Goal: Task Accomplishment & Management: Use online tool/utility

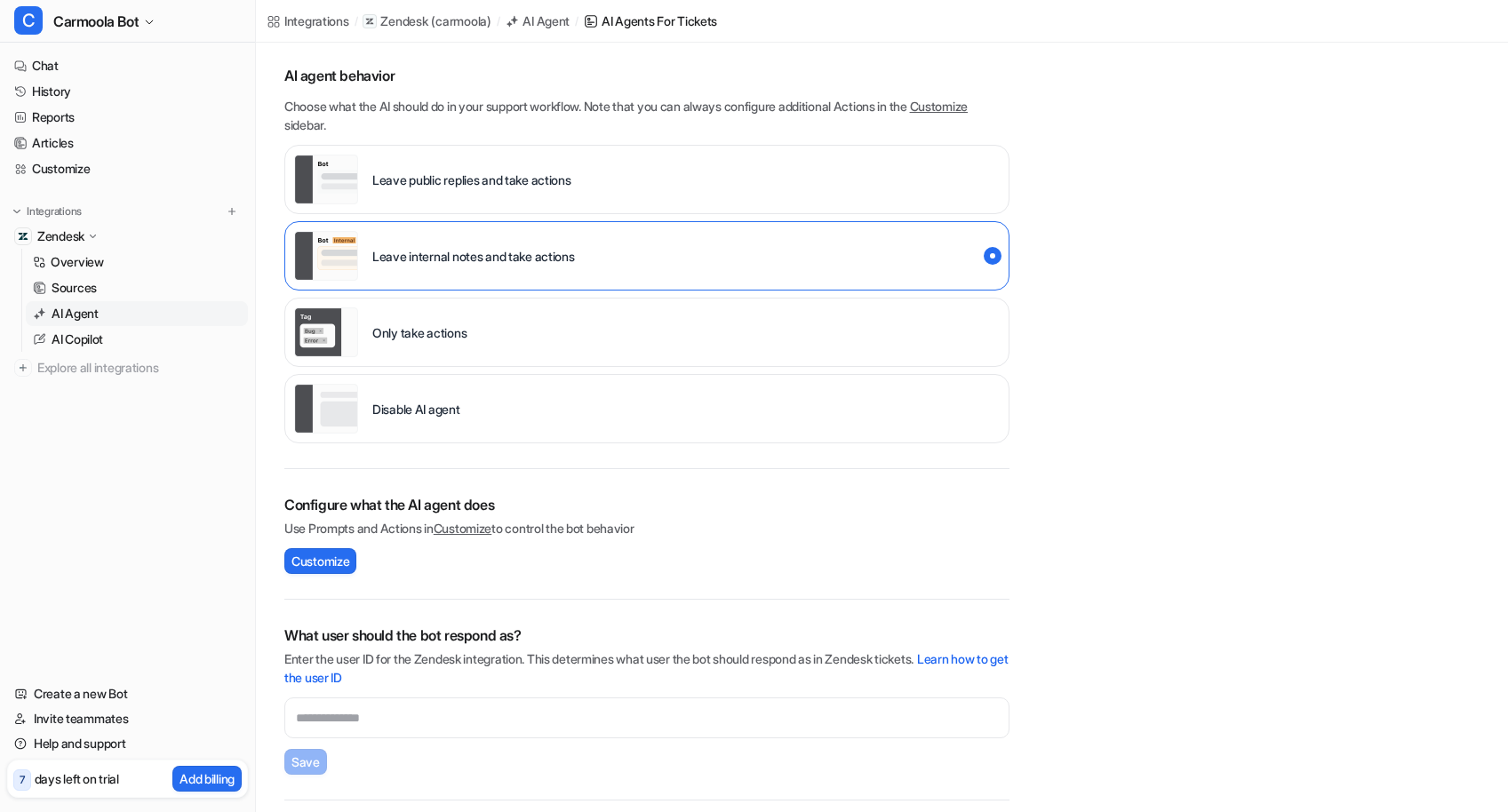
scroll to position [258, 0]
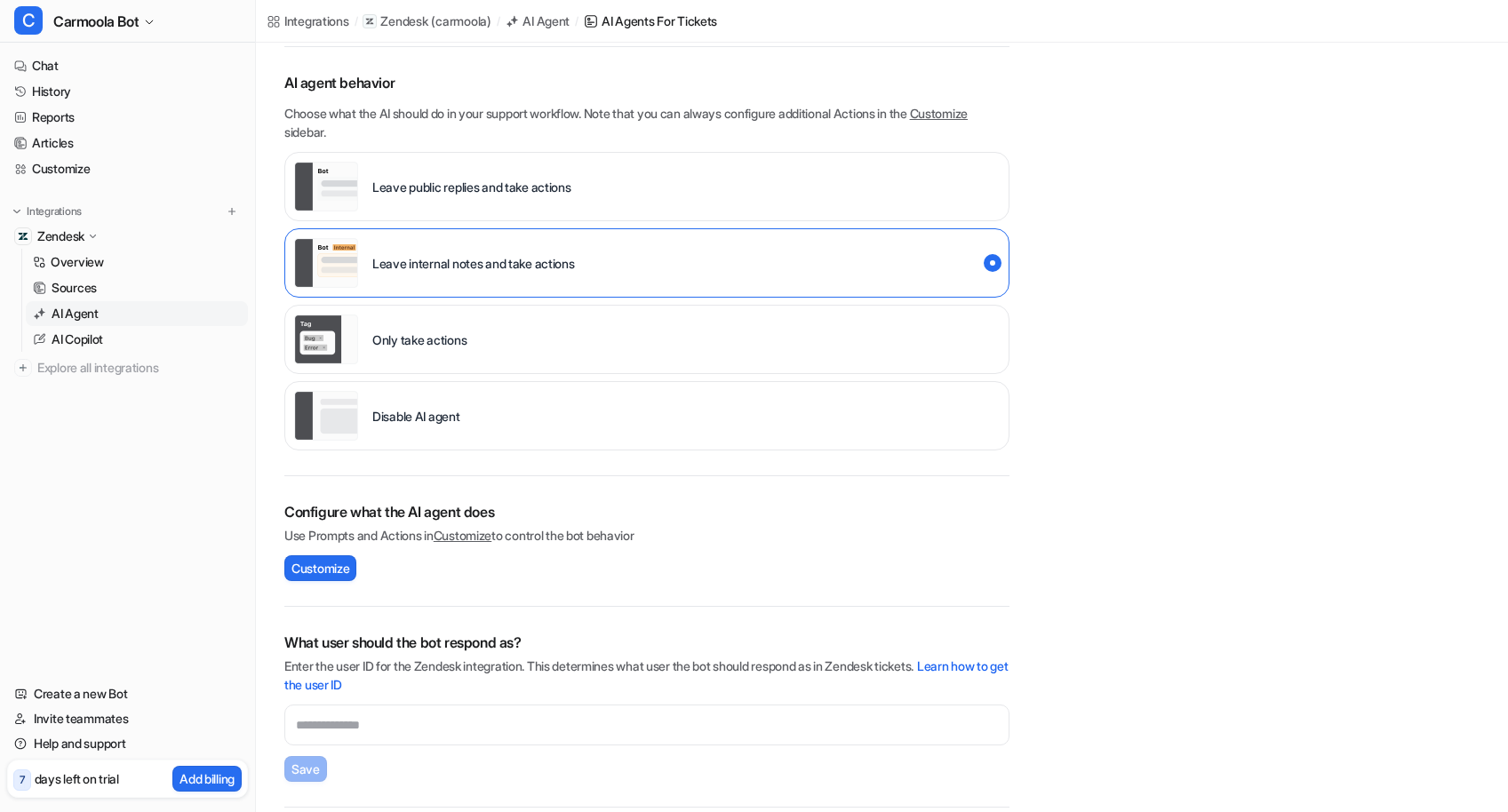
click at [751, 418] on div "Disable AI agent" at bounding box center [647, 415] width 725 height 69
click at [687, 274] on div "Leave internal notes and take actions" at bounding box center [647, 262] width 725 height 69
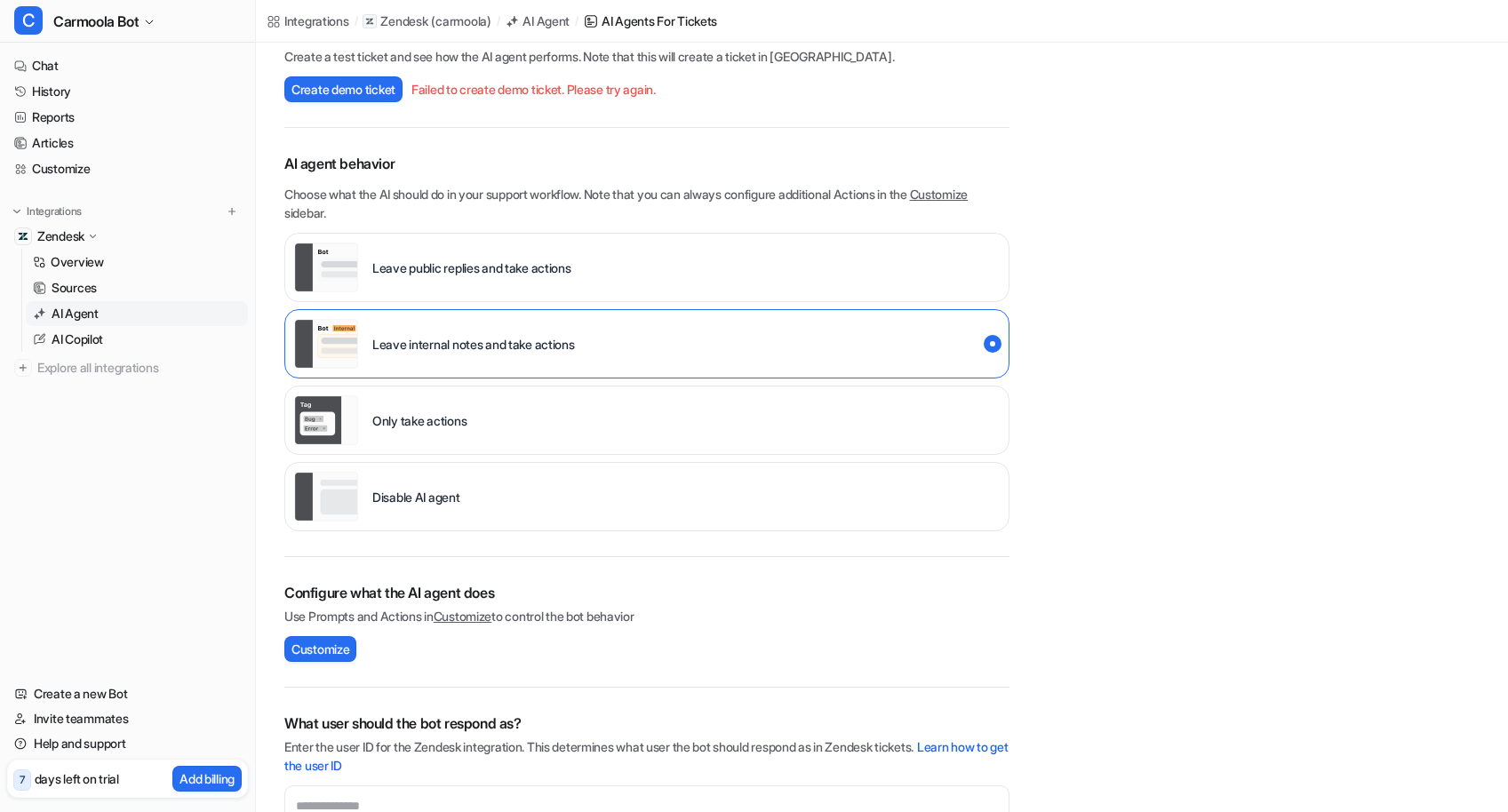
scroll to position [0, 0]
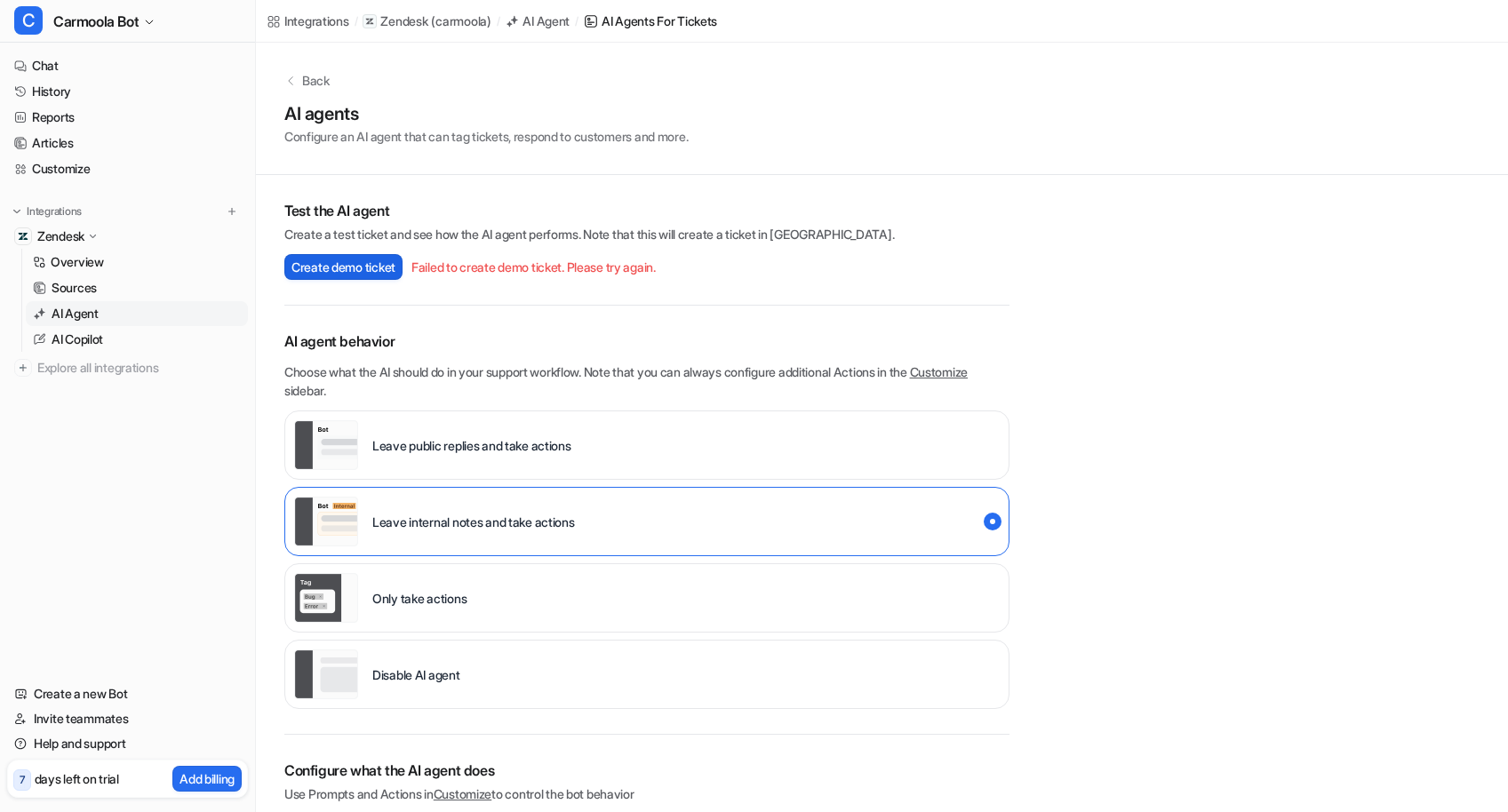
click at [350, 260] on span "Create demo ticket" at bounding box center [343, 267] width 104 height 18
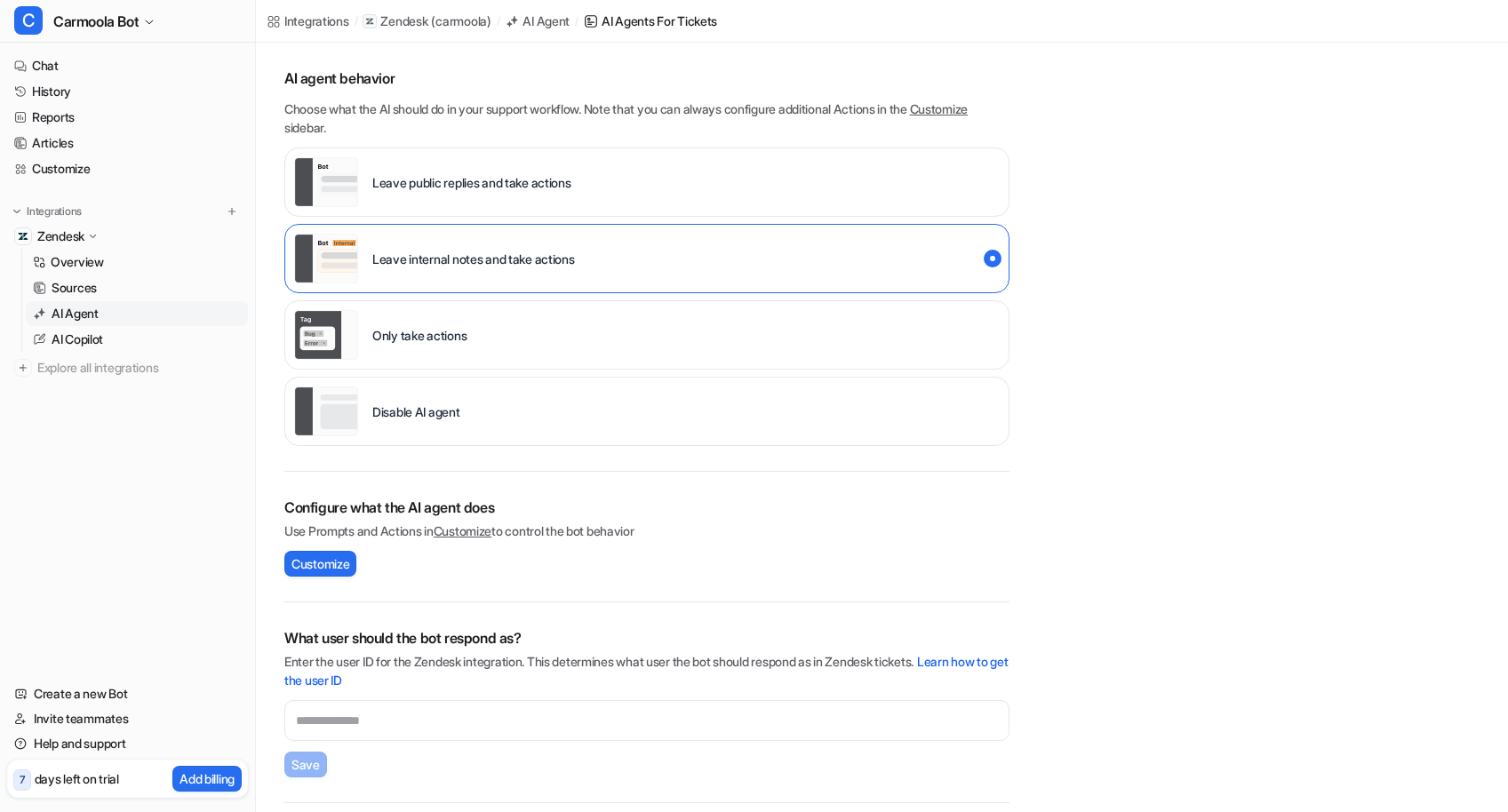
scroll to position [283, 0]
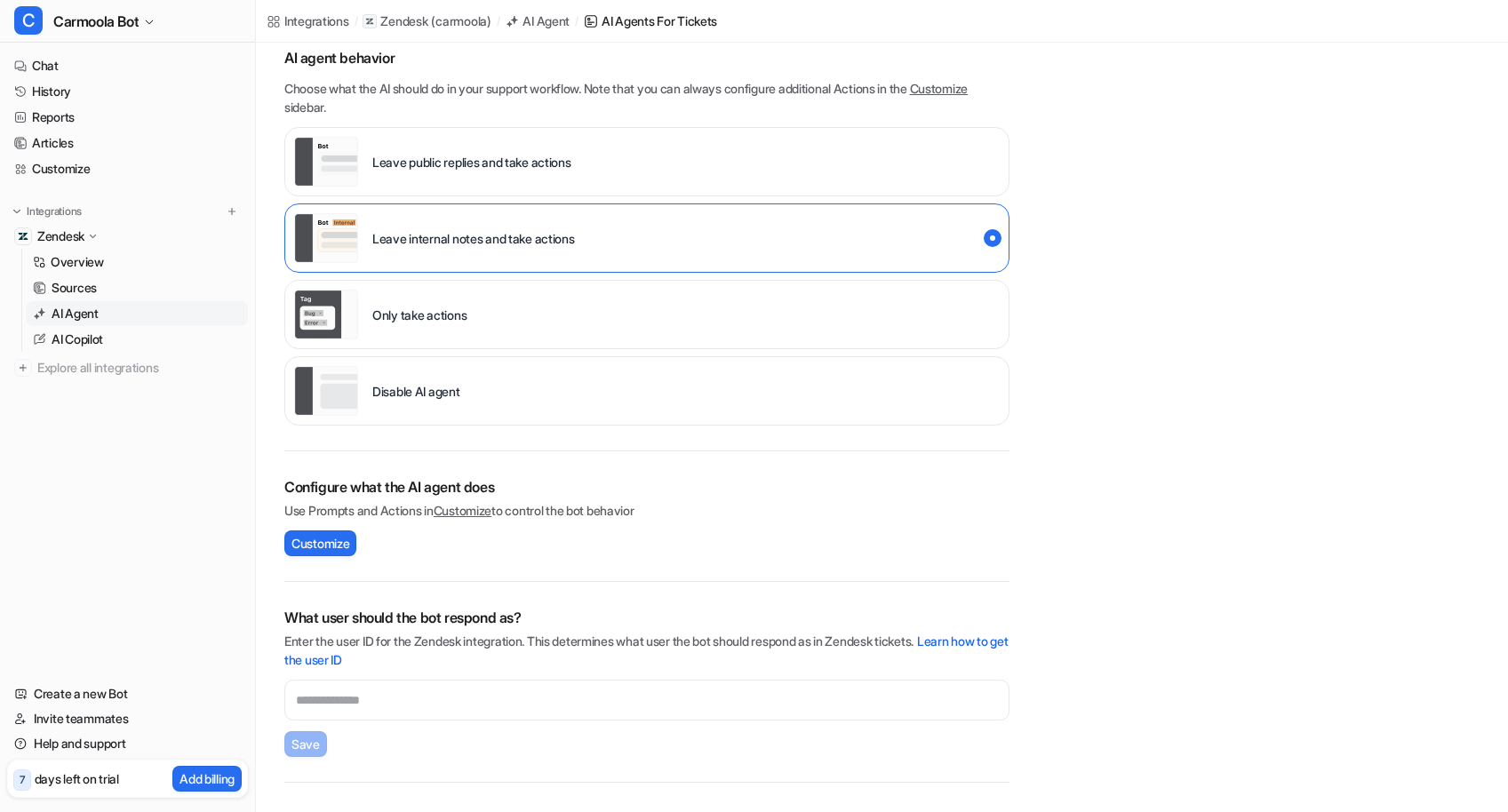
click at [463, 512] on link "Customize" at bounding box center [462, 510] width 58 height 15
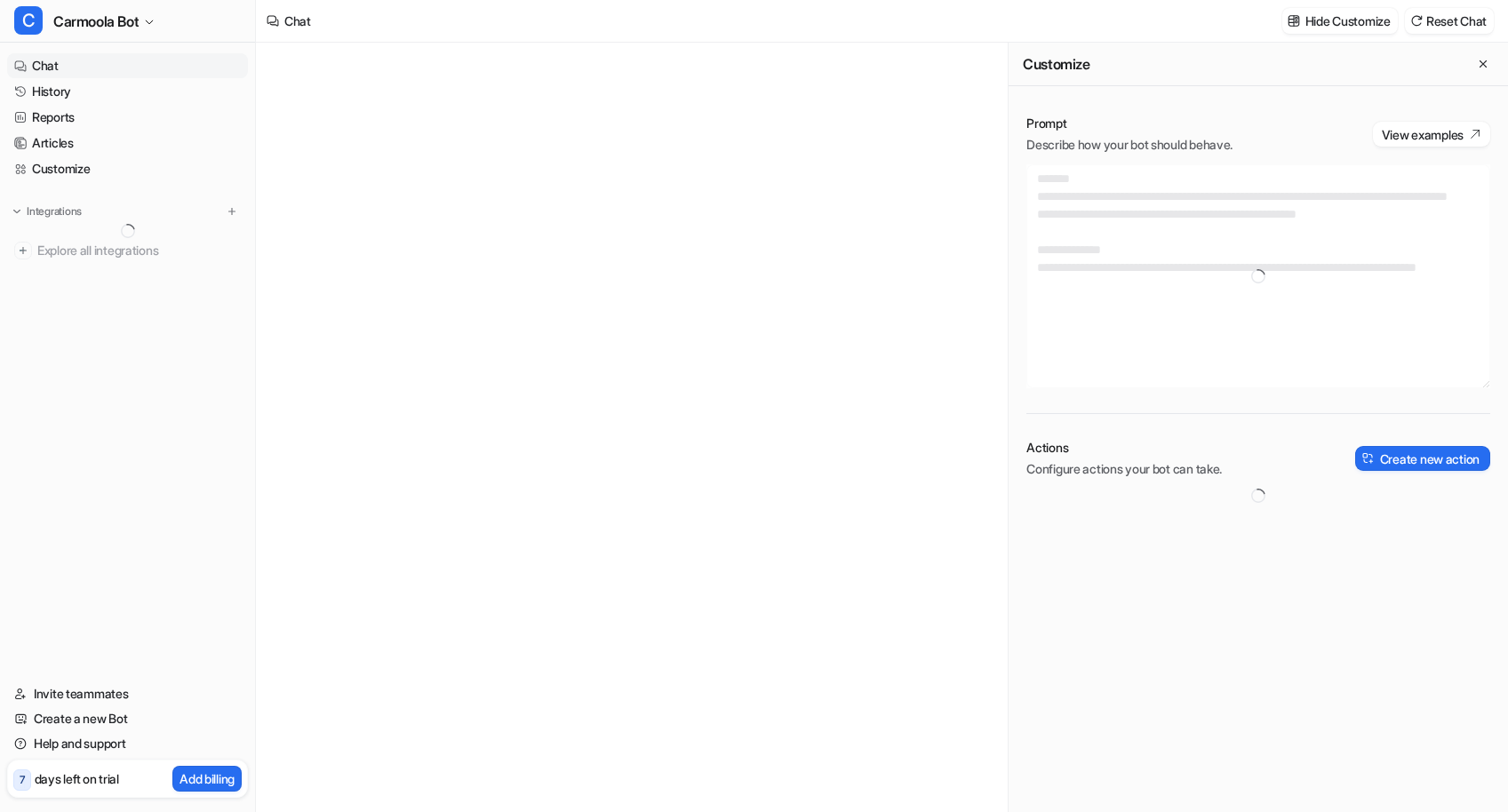
type textarea "**********"
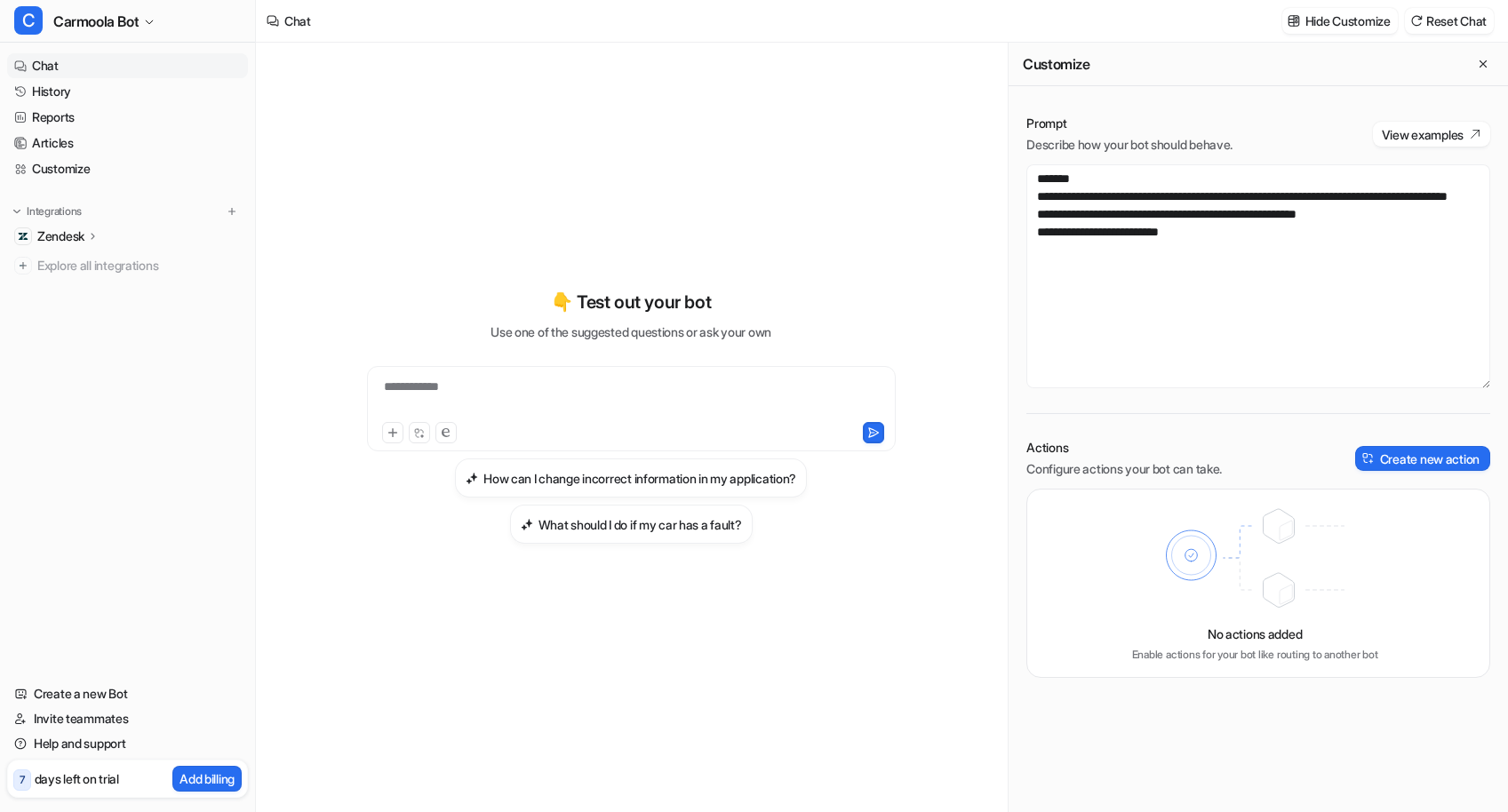
click at [80, 244] on p "Zendesk" at bounding box center [60, 235] width 47 height 18
click at [94, 328] on link "AI Copilot" at bounding box center [137, 339] width 222 height 25
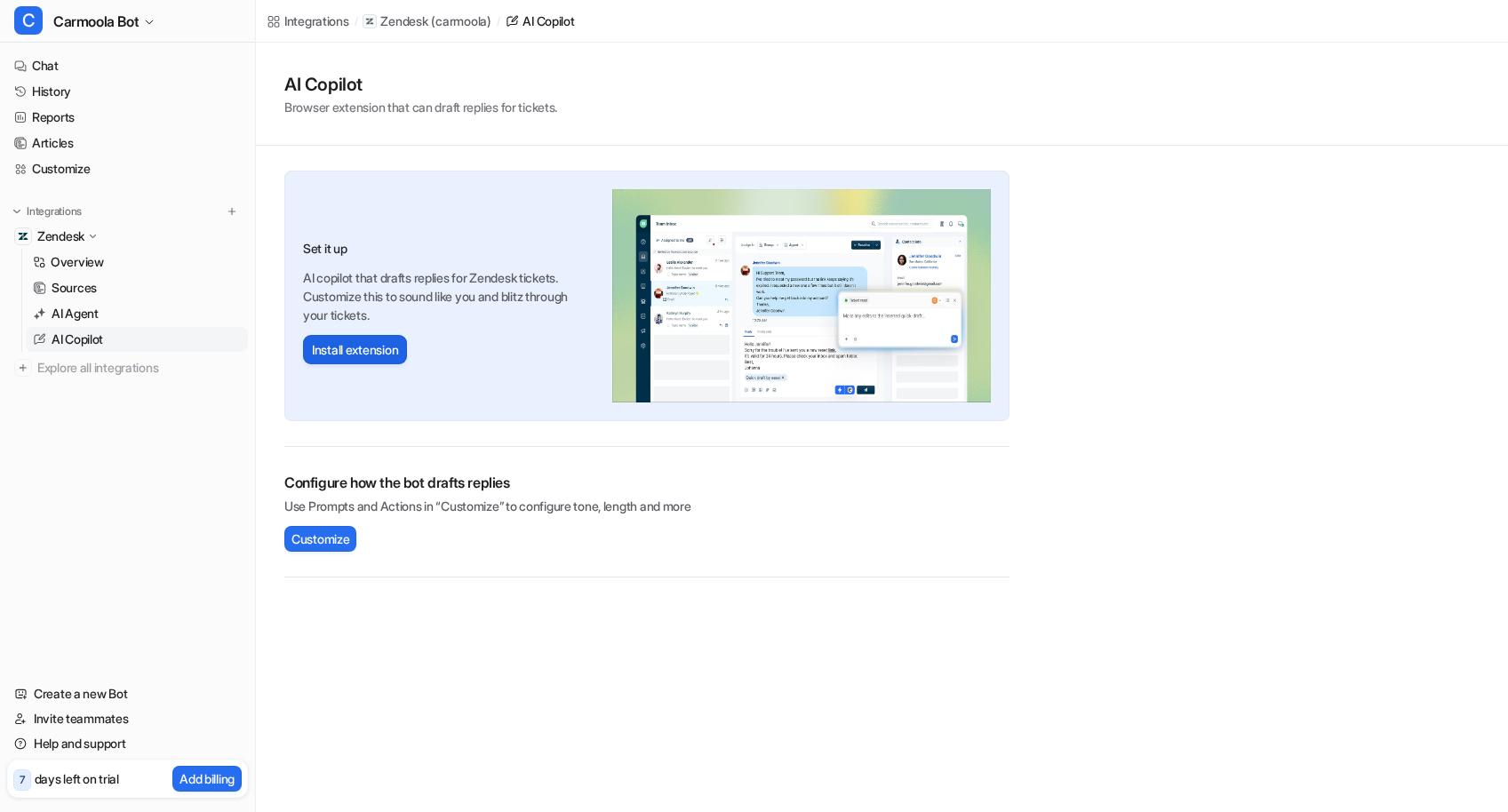
click at [363, 353] on button "Install extension" at bounding box center [354, 350] width 104 height 30
click at [326, 543] on span "Customize" at bounding box center [320, 539] width 58 height 18
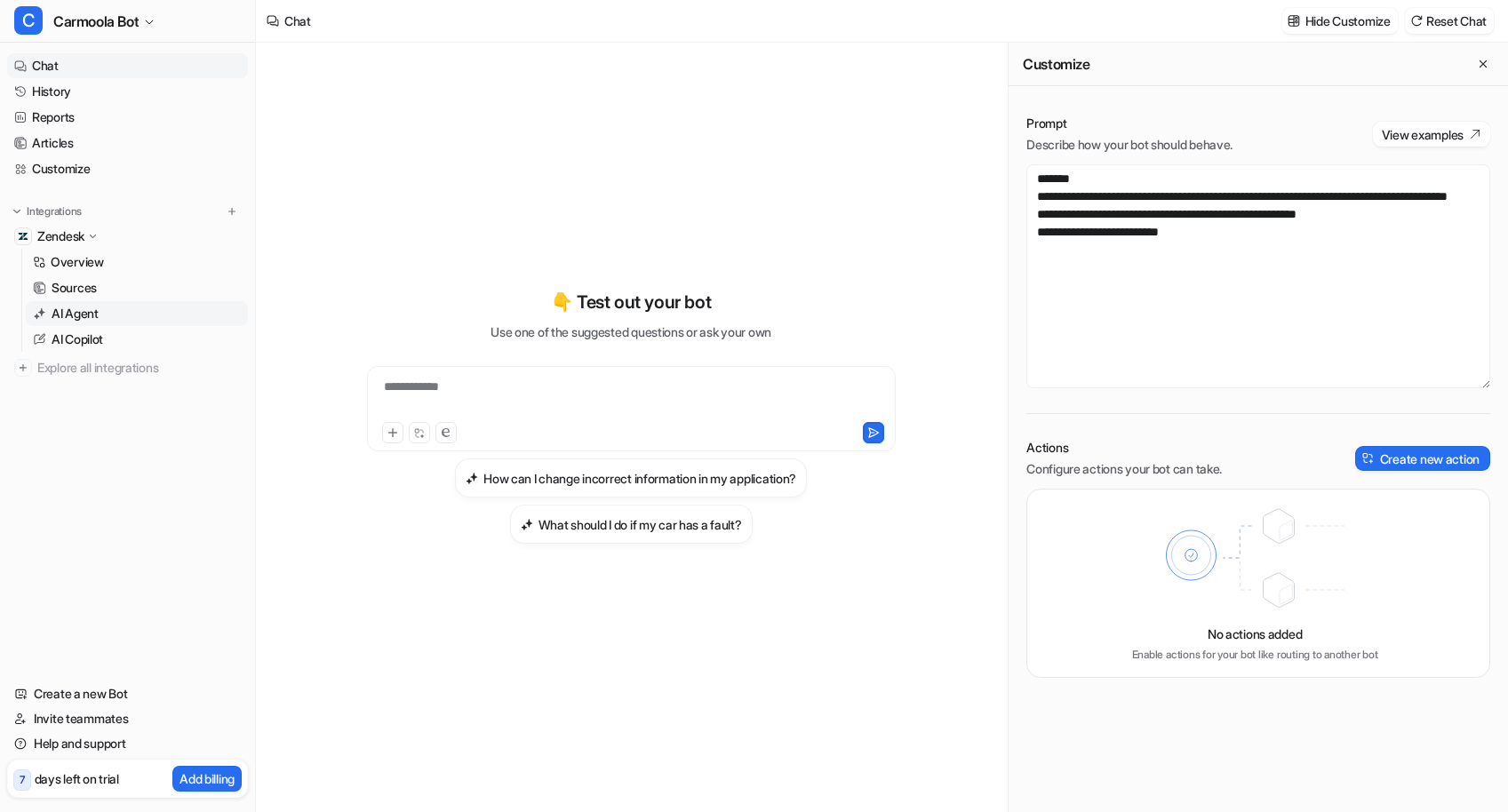
click at [84, 312] on p "AI Agent" at bounding box center [75, 313] width 47 height 18
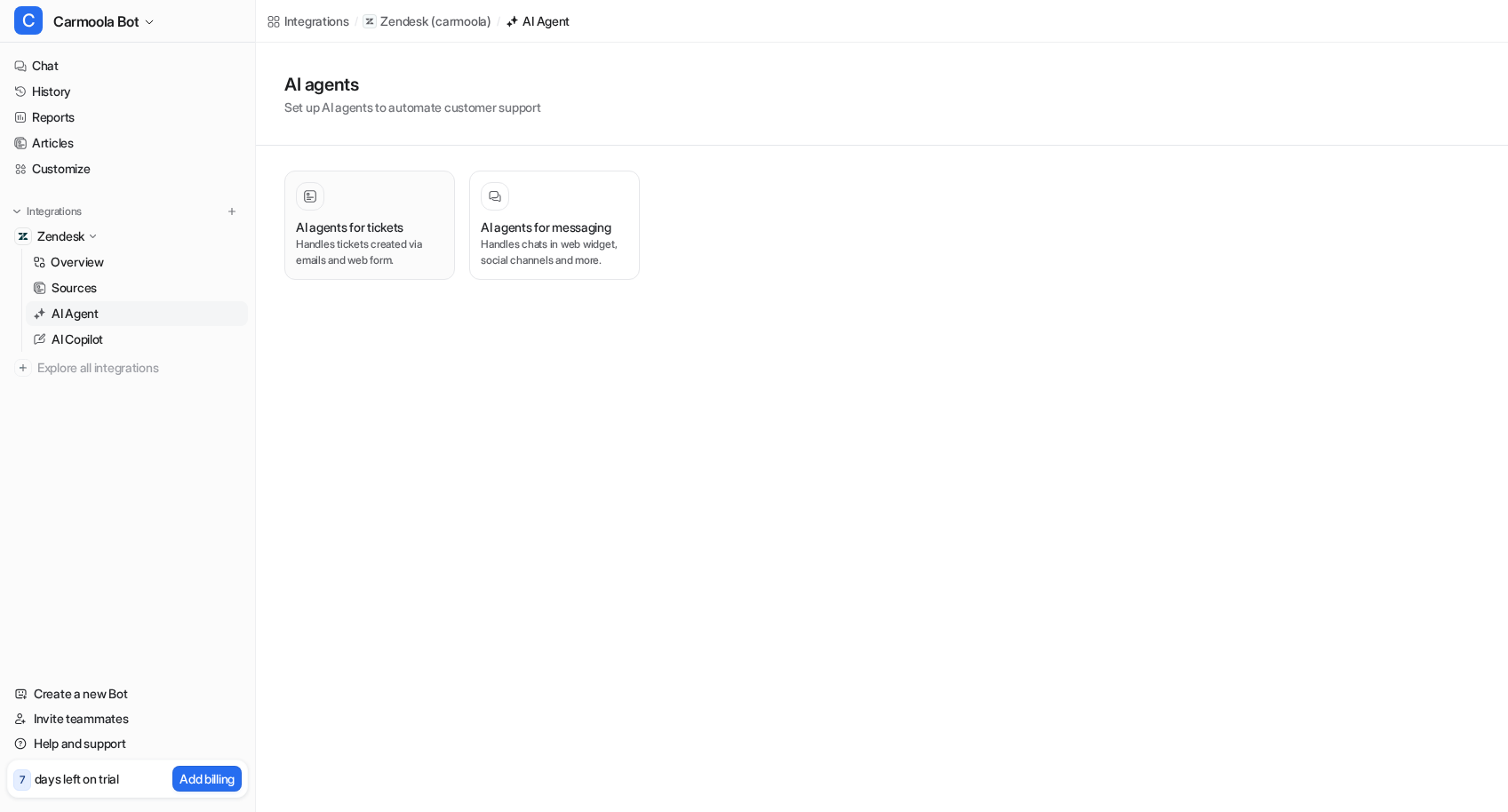
click at [377, 241] on p "Handles tickets created via emails and web form." at bounding box center [370, 252] width 148 height 32
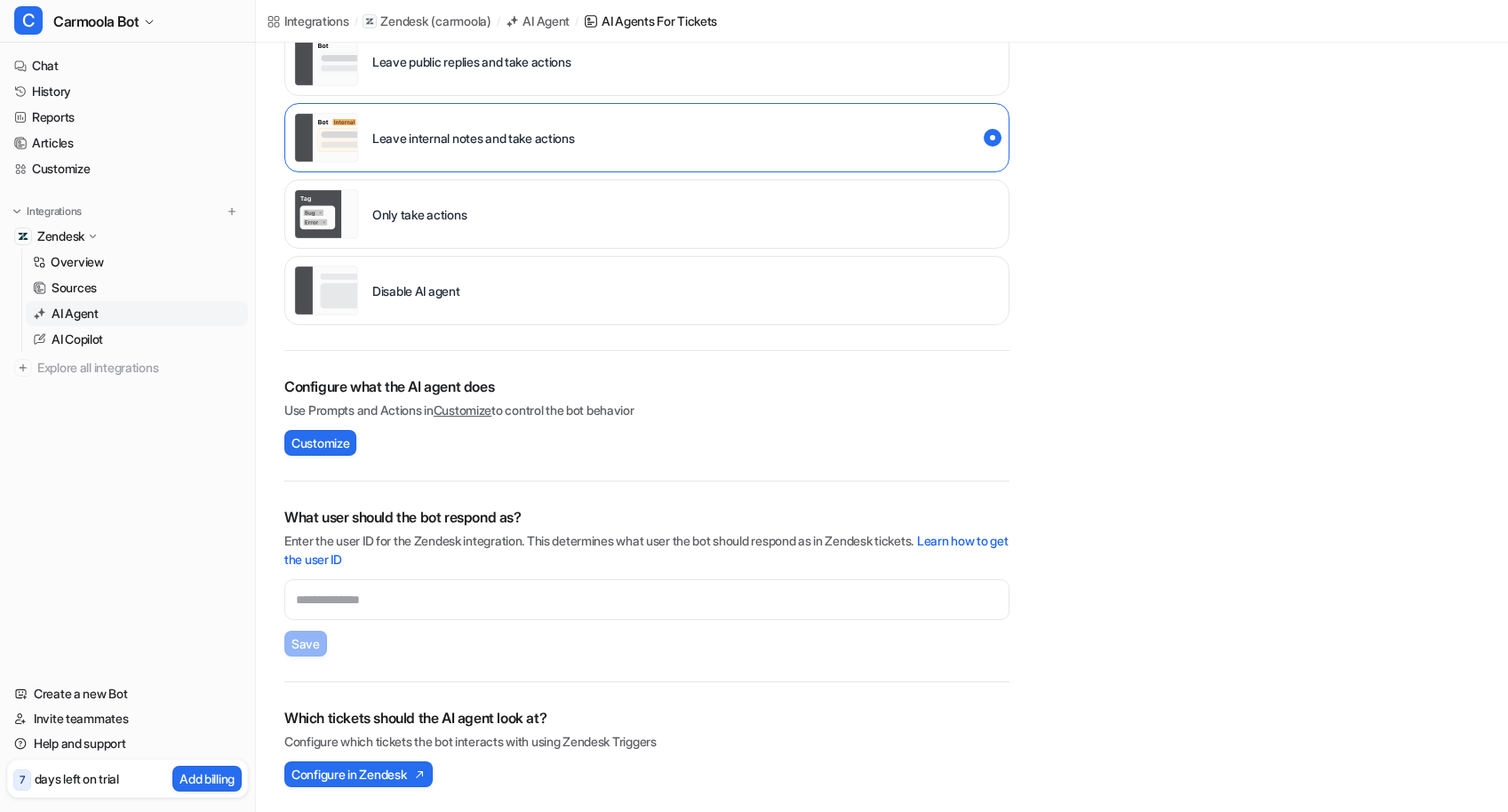
scroll to position [384, 0]
click at [371, 777] on span "Configure in Zendesk" at bounding box center [349, 774] width 114 height 18
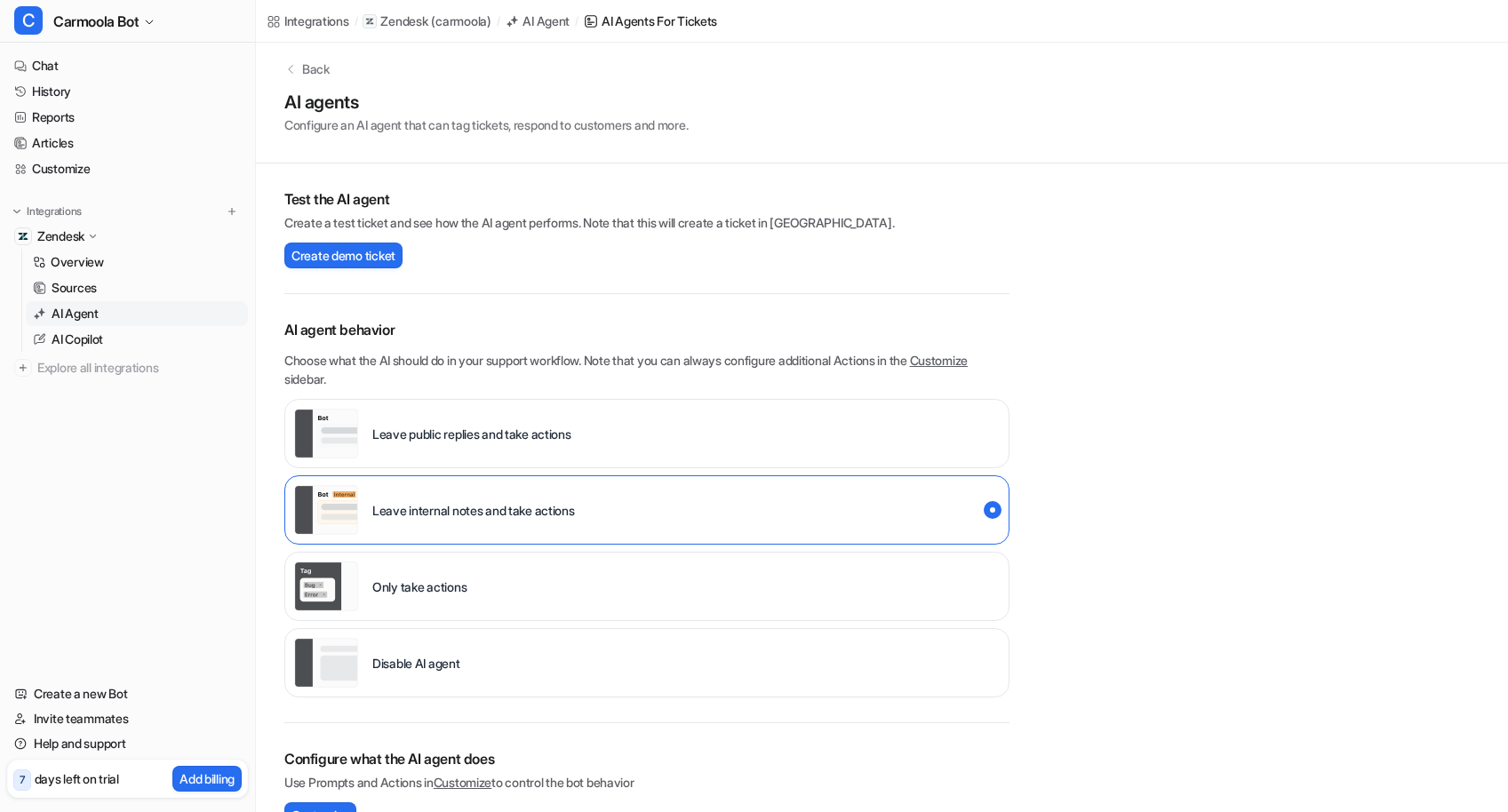
scroll to position [0, 0]
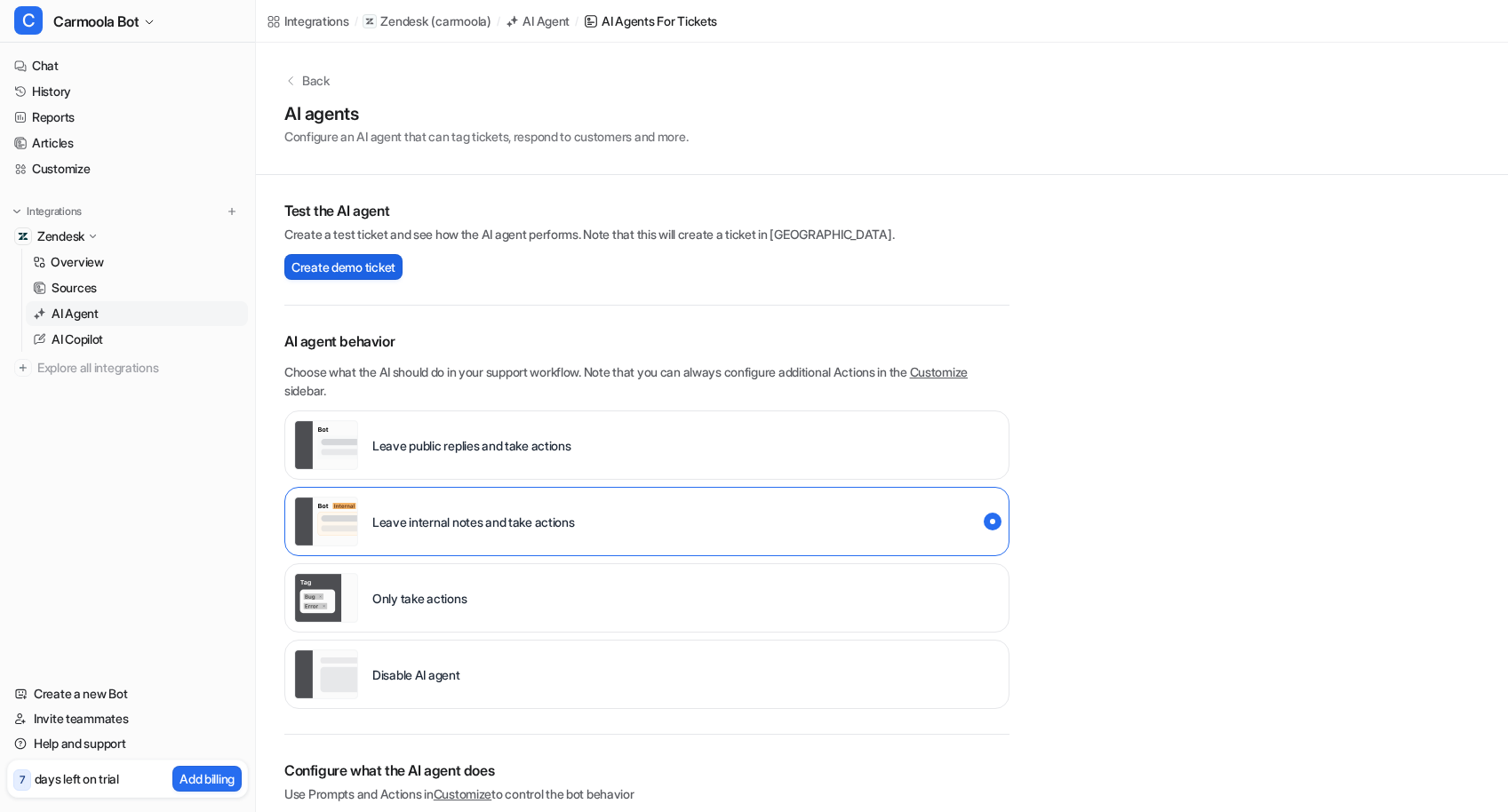
click at [377, 263] on span "Create demo ticket" at bounding box center [343, 267] width 104 height 18
